Goal: Navigation & Orientation: Find specific page/section

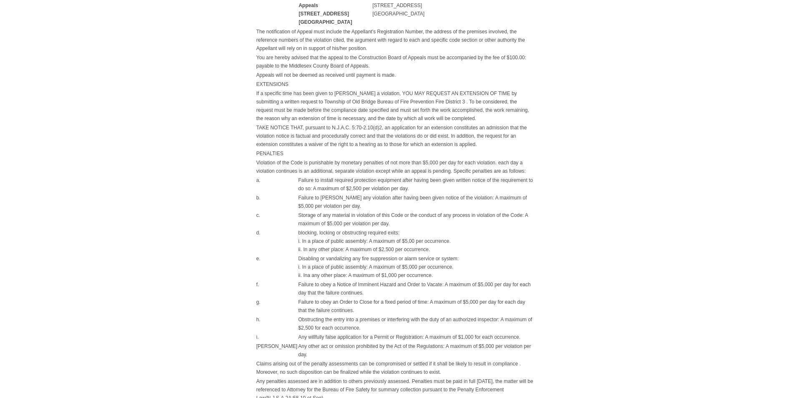
scroll to position [547, 0]
